Goal: Register for event/course

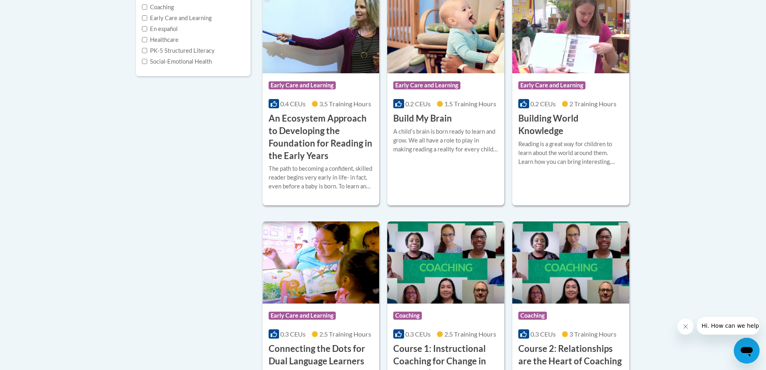
scroll to position [241, 0]
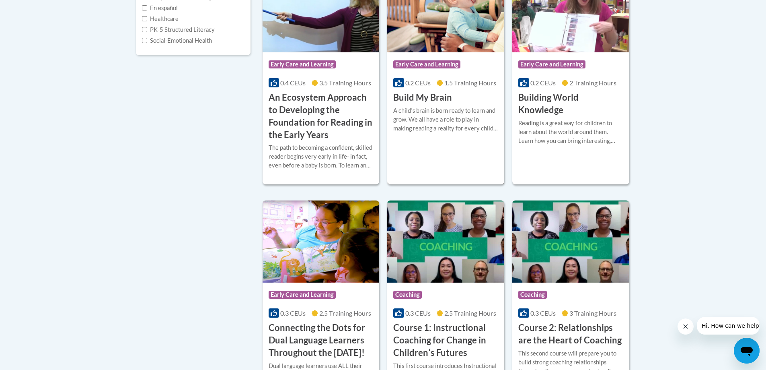
click at [419, 97] on h3 "Build My Brain" at bounding box center [422, 97] width 59 height 12
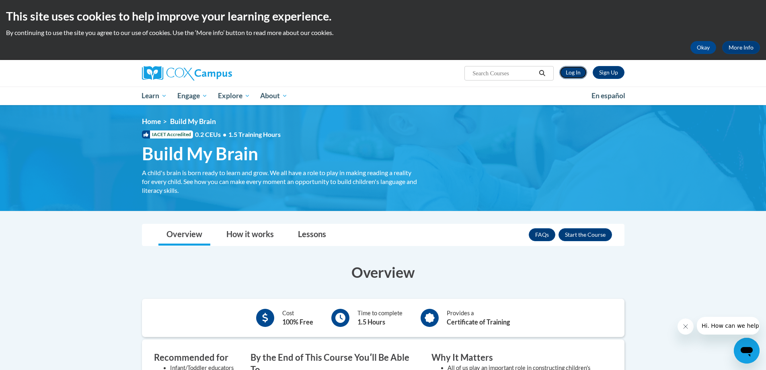
click at [578, 71] on link "Log In" at bounding box center [573, 72] width 28 height 13
